Goal: Information Seeking & Learning: Learn about a topic

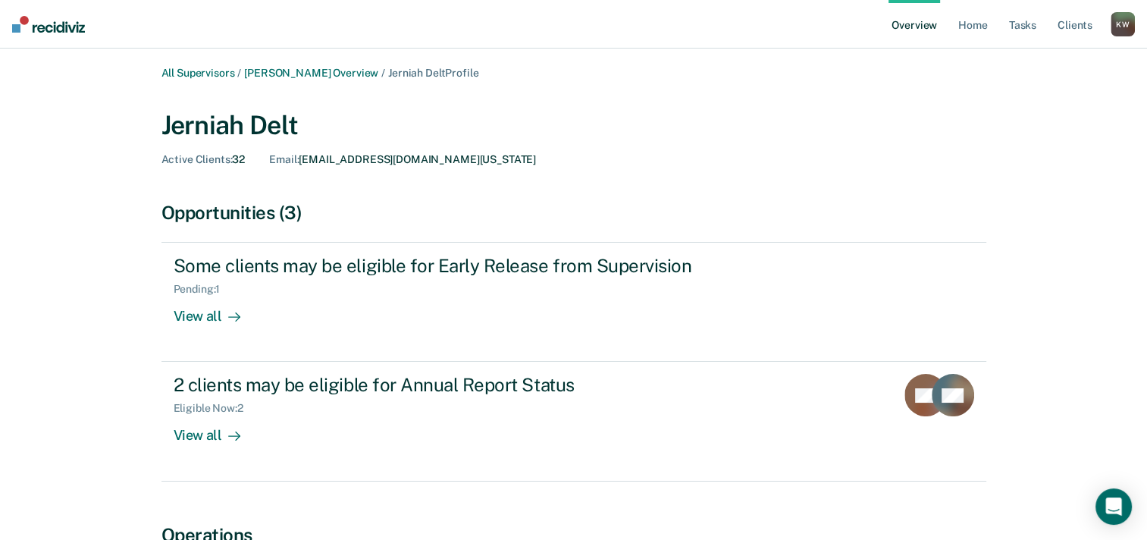
click at [1122, 31] on div "K W" at bounding box center [1122, 24] width 24 height 24
click at [1018, 63] on link "Profile" at bounding box center [1062, 61] width 122 height 13
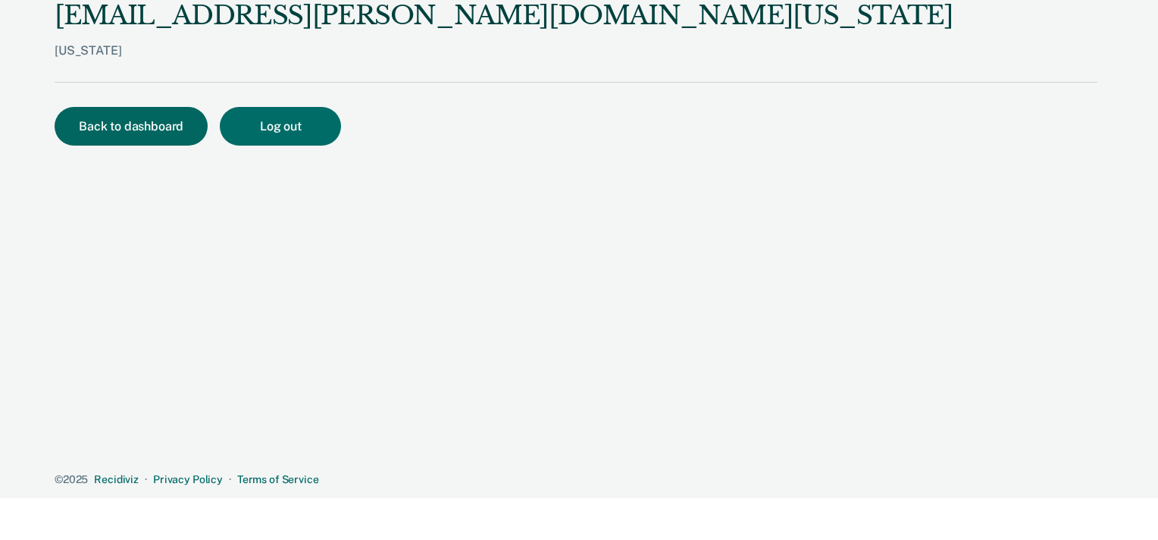
click at [139, 136] on button "Back to dashboard" at bounding box center [131, 126] width 153 height 39
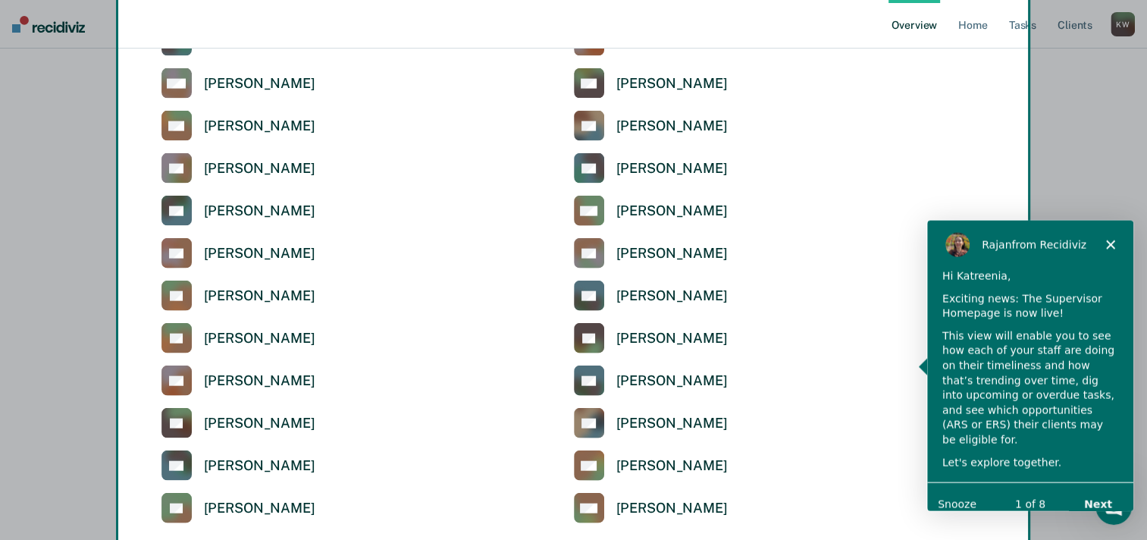
scroll to position [3490, 0]
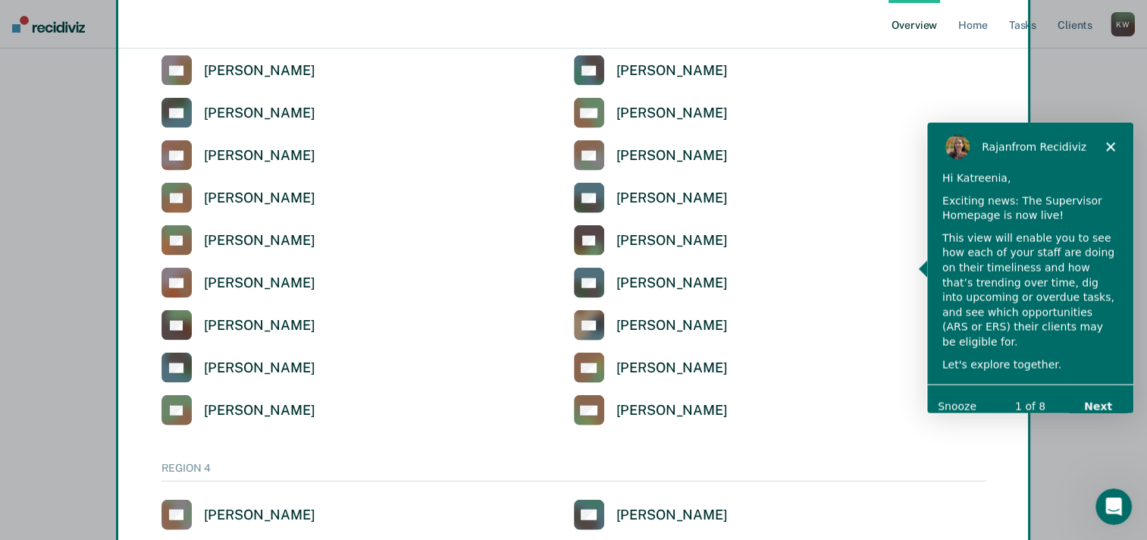
click at [1103, 390] on button "Next" at bounding box center [1097, 405] width 58 height 31
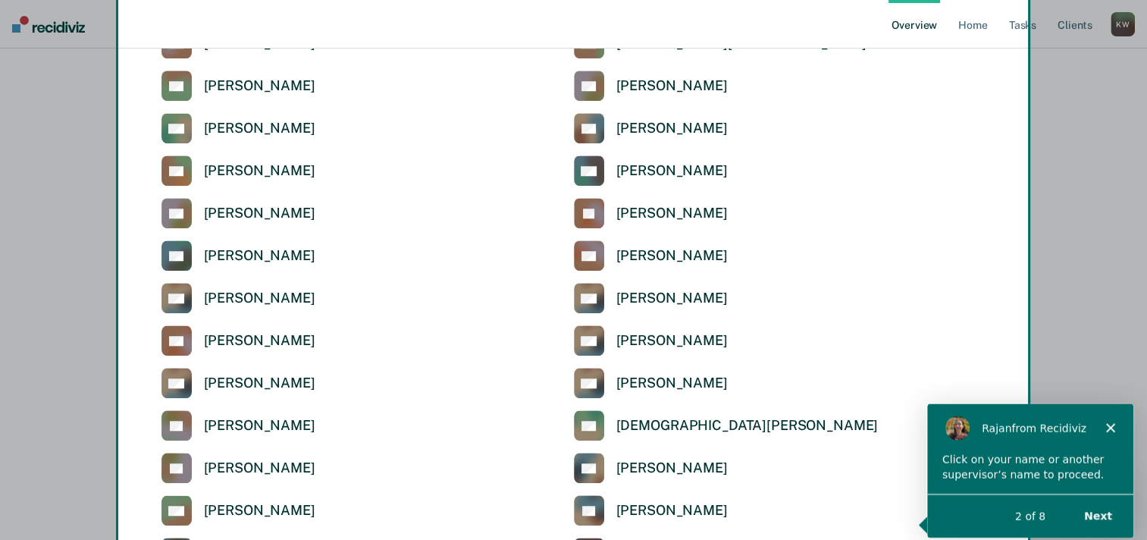
scroll to position [1277, 0]
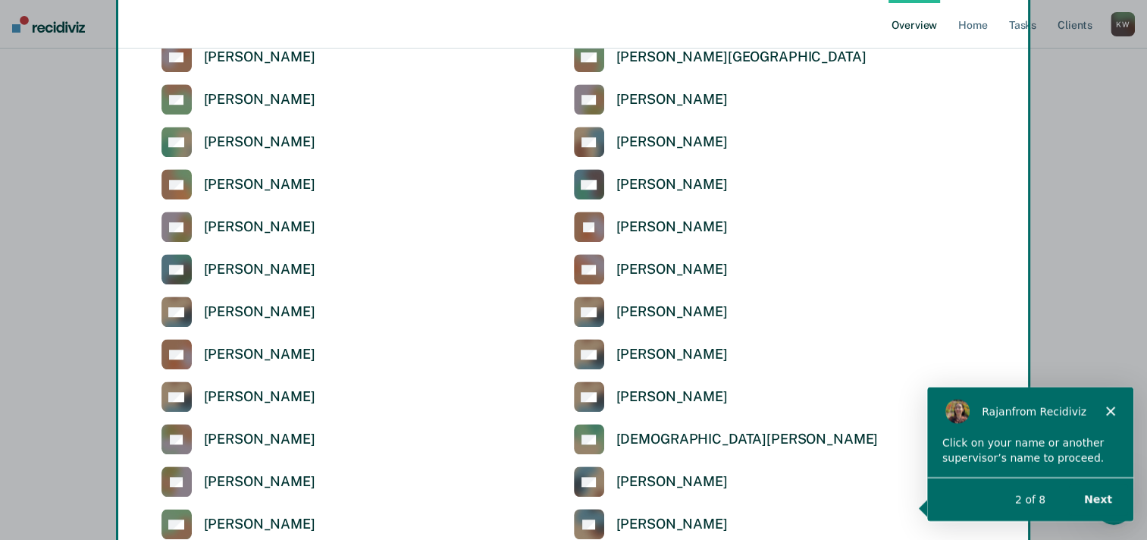
click at [1099, 493] on button "Next" at bounding box center [1097, 498] width 58 height 31
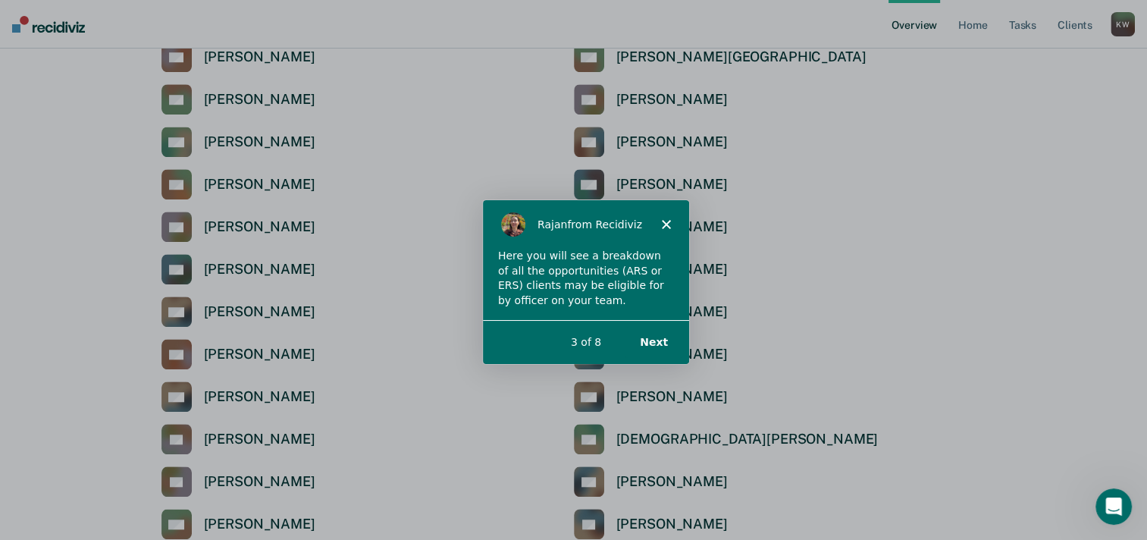
scroll to position [0, 0]
click at [656, 341] on button "Next" at bounding box center [652, 340] width 58 height 31
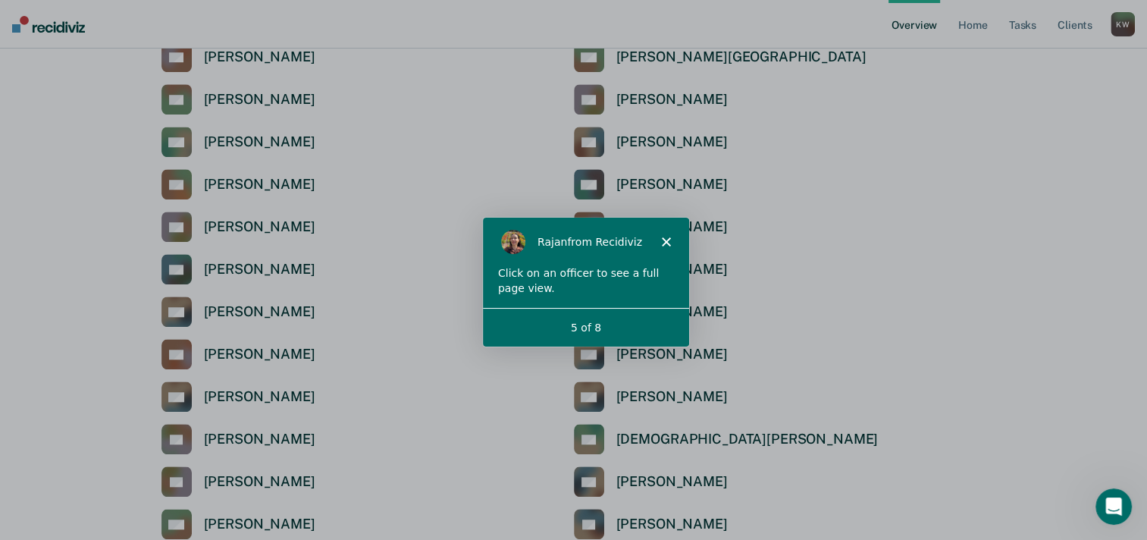
click at [564, 288] on div "Click on an officer to see a full page view." at bounding box center [584, 280] width 176 height 30
click at [627, 268] on div "Click on an officer to see a full page view." at bounding box center [584, 280] width 176 height 30
click at [663, 240] on polygon "Close" at bounding box center [664, 240] width 9 height 9
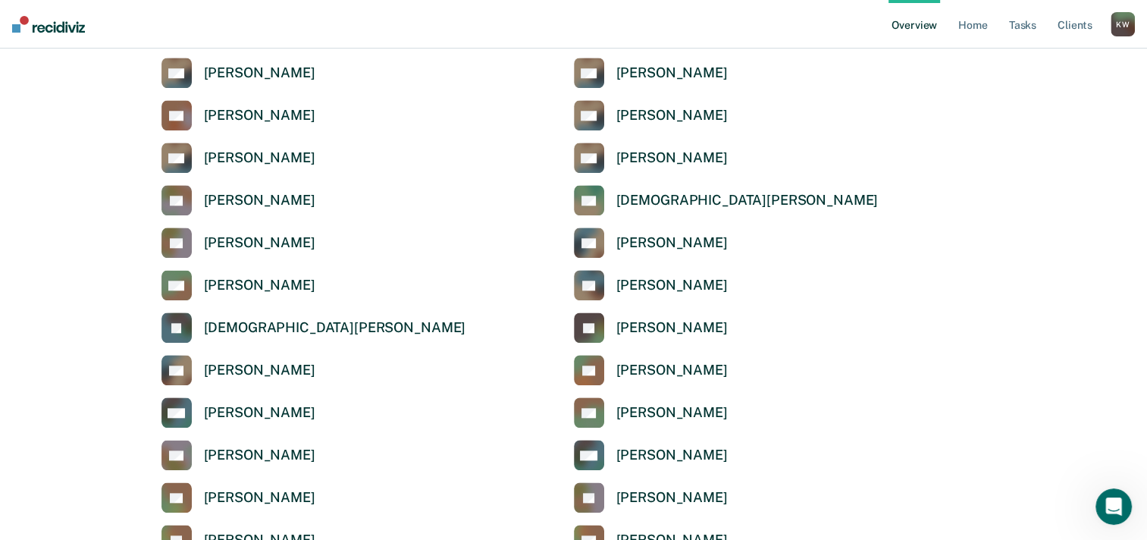
scroll to position [1530, 0]
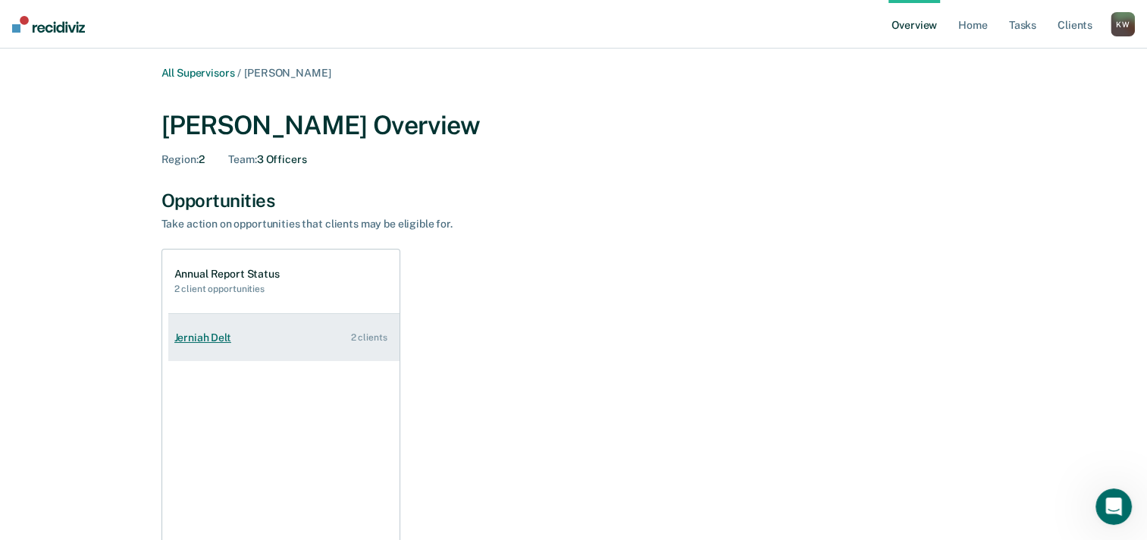
click at [213, 341] on div "Jerniah Delt" at bounding box center [205, 337] width 63 height 13
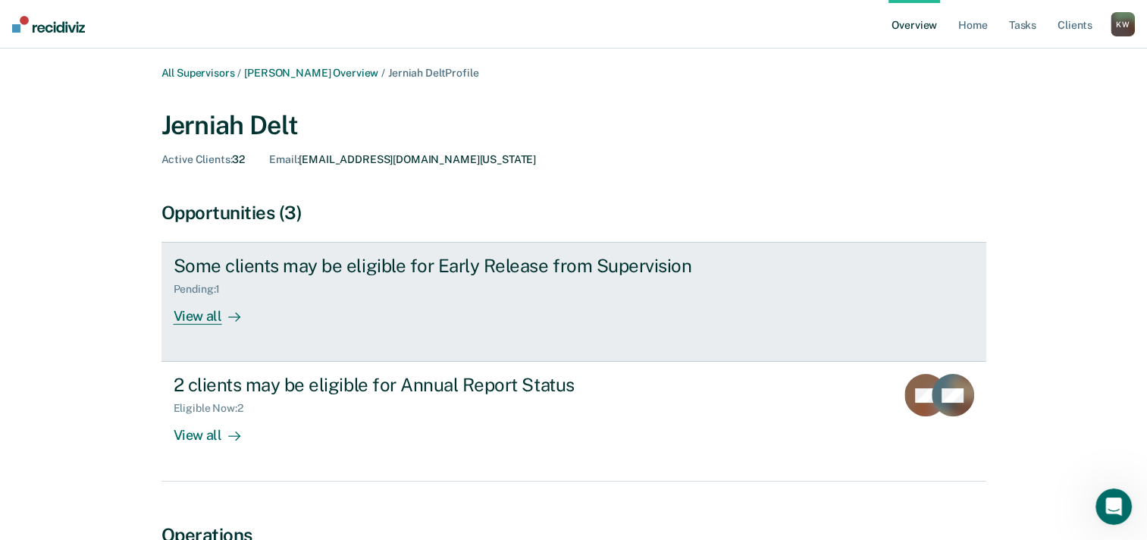
click at [198, 314] on div "View all" at bounding box center [216, 311] width 85 height 30
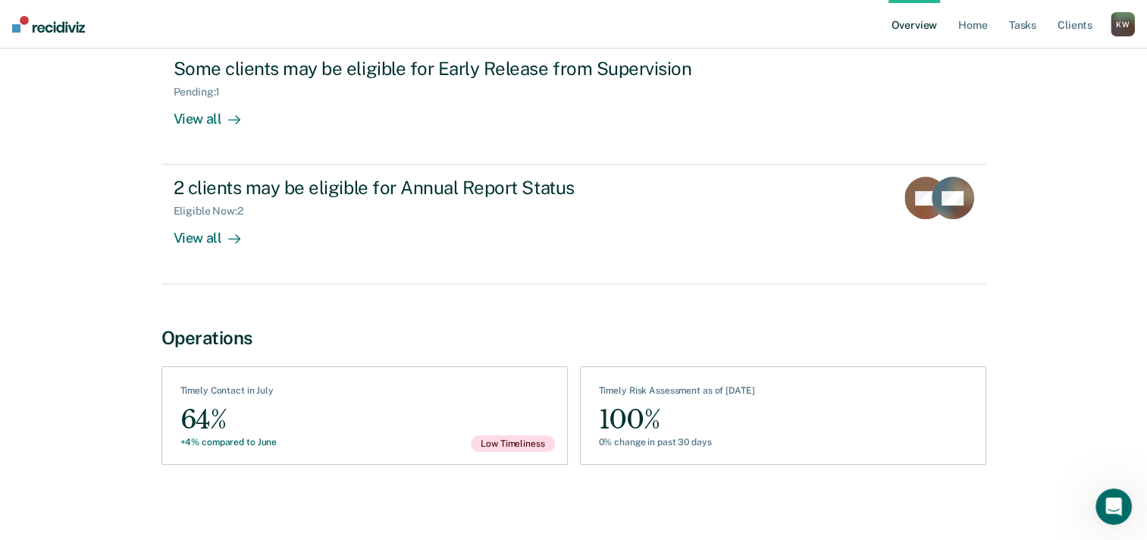
scroll to position [200, 0]
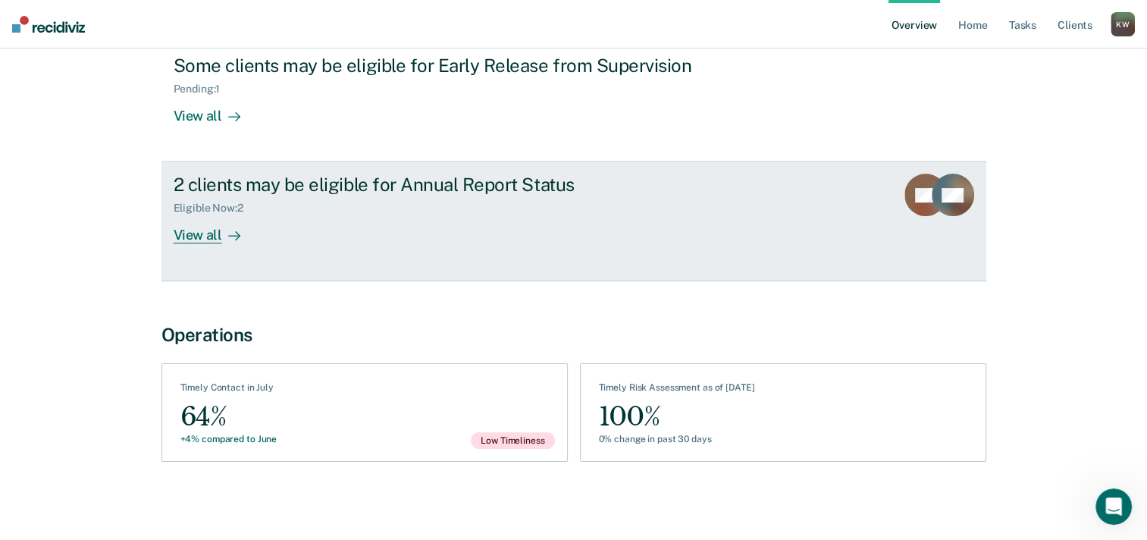
click at [196, 231] on div "View all" at bounding box center [216, 230] width 85 height 30
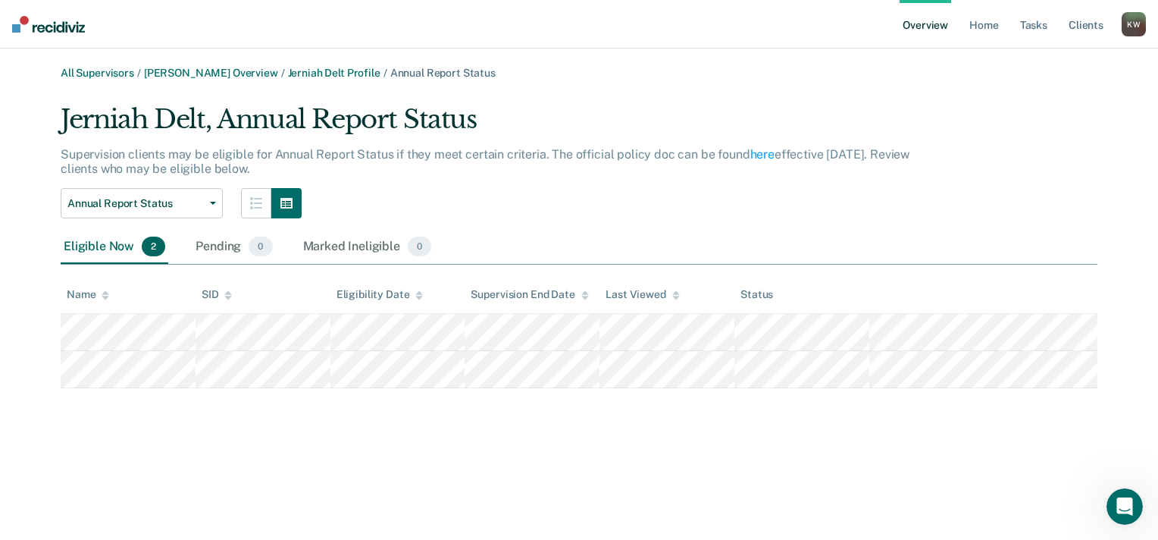
click at [71, 23] on img at bounding box center [48, 24] width 73 height 17
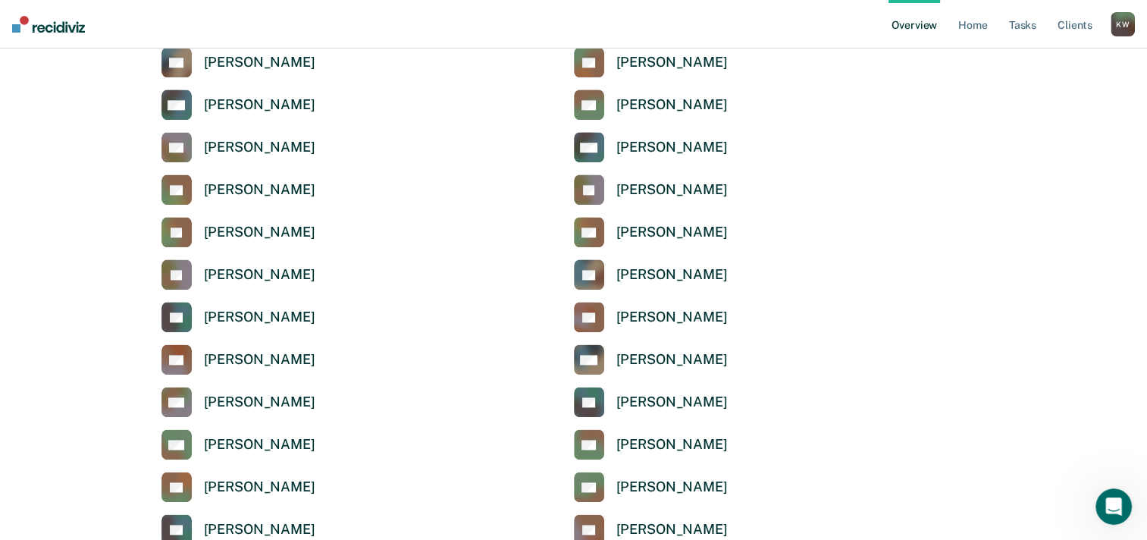
scroll to position [1809, 0]
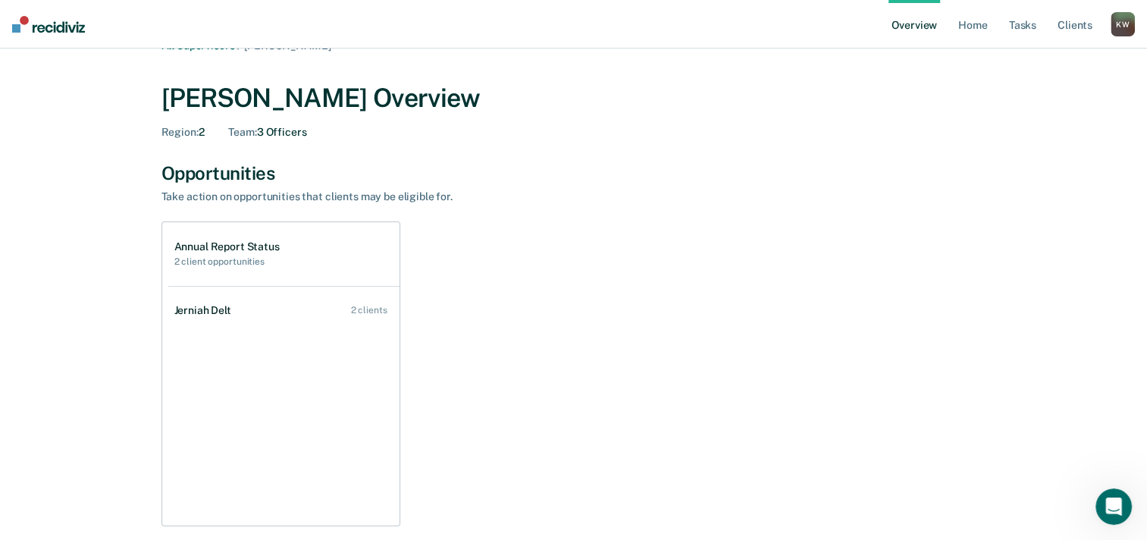
scroll to position [24, 0]
